Goal: Task Accomplishment & Management: Use online tool/utility

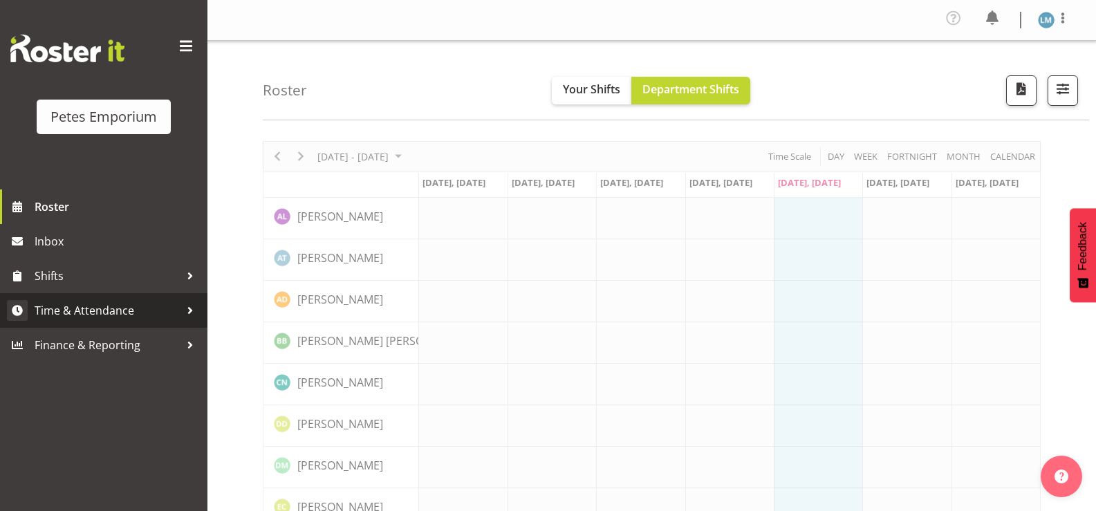
click at [137, 308] on span "Time & Attendance" at bounding box center [107, 310] width 145 height 21
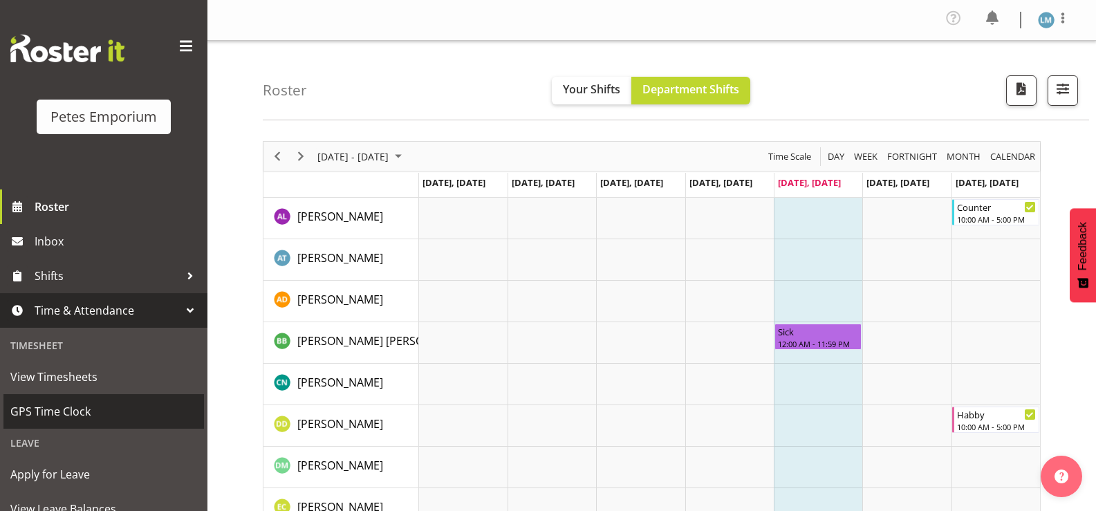
click at [120, 403] on span "GPS Time Clock" at bounding box center [103, 411] width 187 height 21
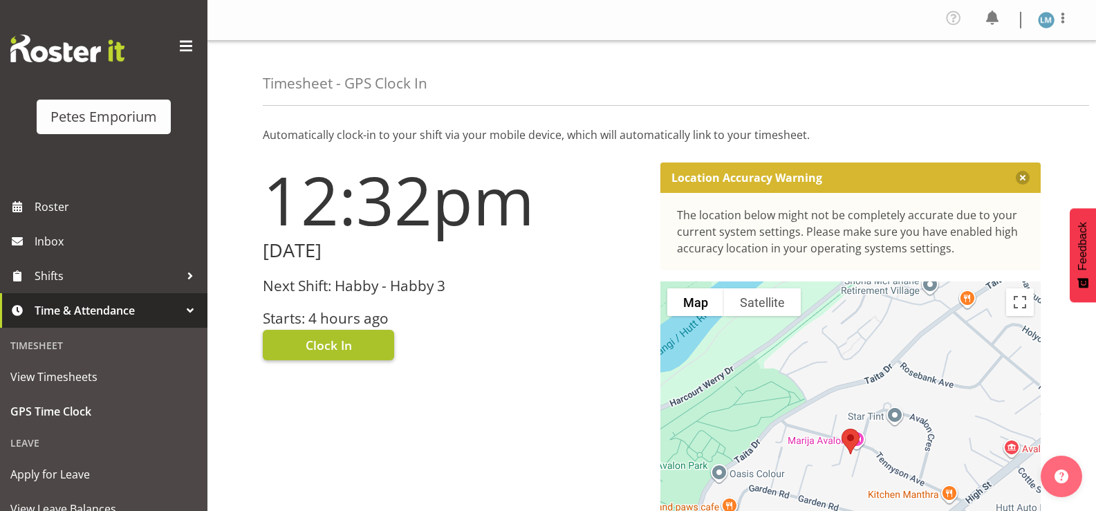
click at [353, 347] on button "Clock In" at bounding box center [328, 345] width 131 height 30
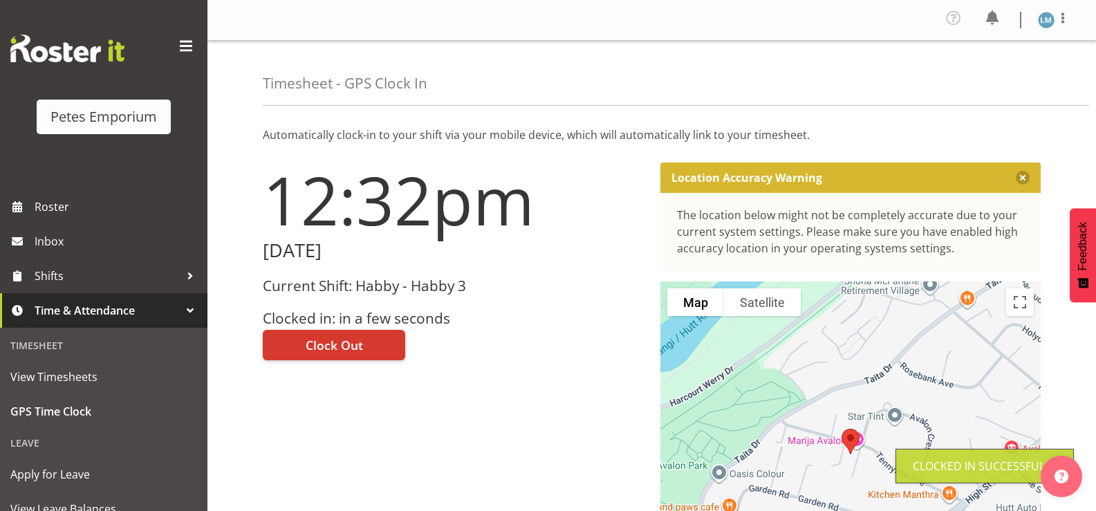
click at [1047, 13] on img at bounding box center [1046, 20] width 17 height 17
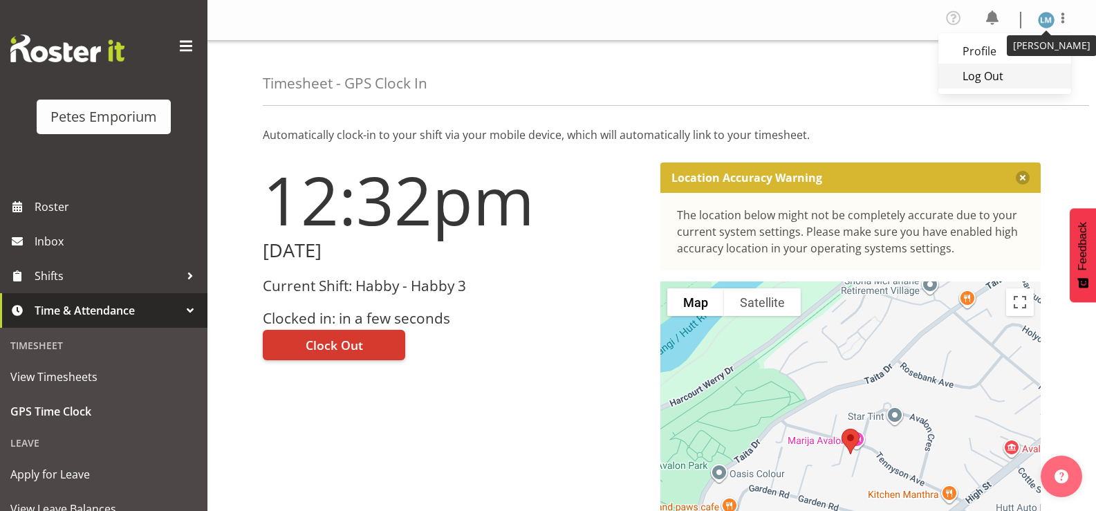
click at [999, 75] on link "Log Out" at bounding box center [1004, 76] width 133 height 25
